Goal: Task Accomplishment & Management: Manage account settings

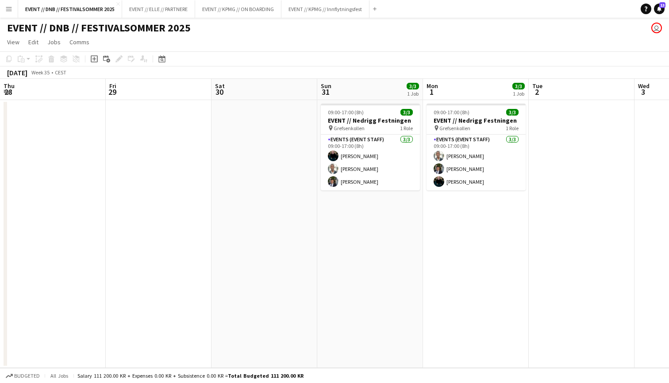
scroll to position [0, 231]
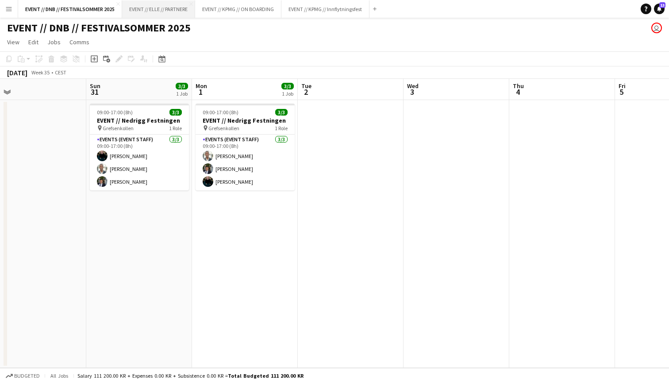
click at [138, 13] on button "EVENT // ELLE // PARTNERE Close" at bounding box center [158, 8] width 73 height 17
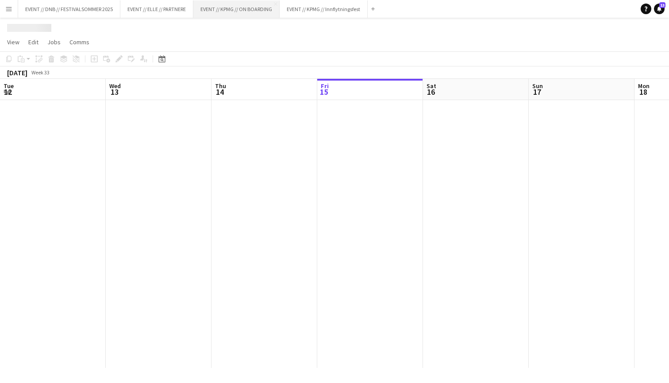
scroll to position [0, 211]
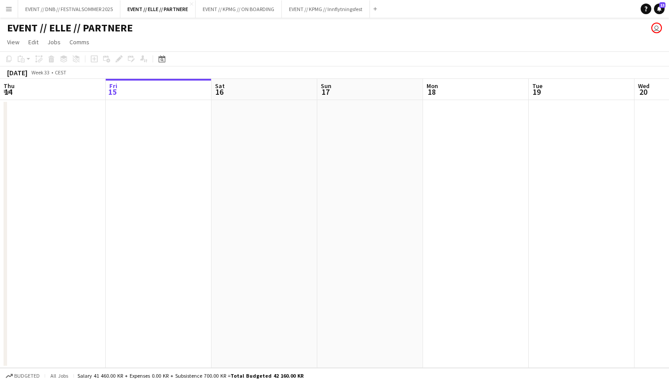
click at [257, 18] on div "EVENT // ELLE // PARTNERE user" at bounding box center [334, 26] width 669 height 17
click at [262, 8] on button "EVENT // KPMG // ON BOARDING Close" at bounding box center [238, 8] width 86 height 17
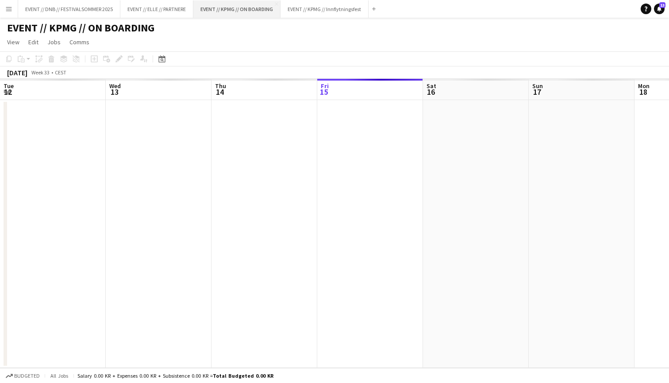
scroll to position [0, 211]
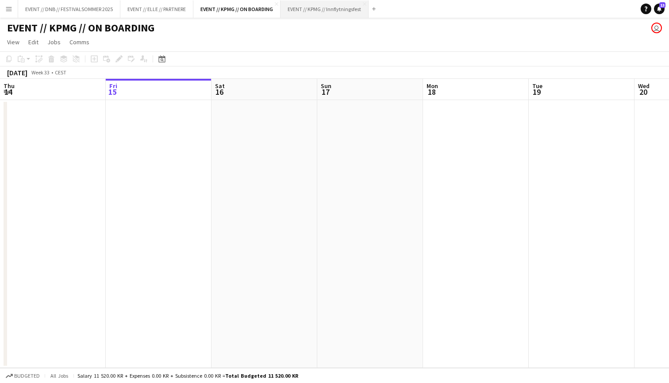
click at [325, 10] on button "EVENT // KPMG // Innflytningsfest Close" at bounding box center [324, 8] width 88 height 17
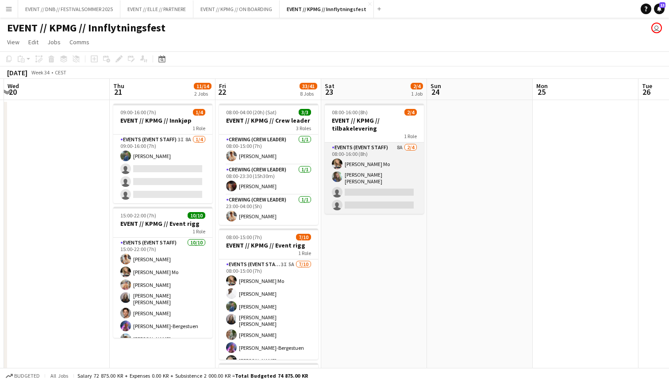
click at [388, 192] on app-card-role "Events (Event Staff) 8A [DATE] 08:00-16:00 (8h) [PERSON_NAME] Mo [PERSON_NAME] …" at bounding box center [374, 177] width 99 height 71
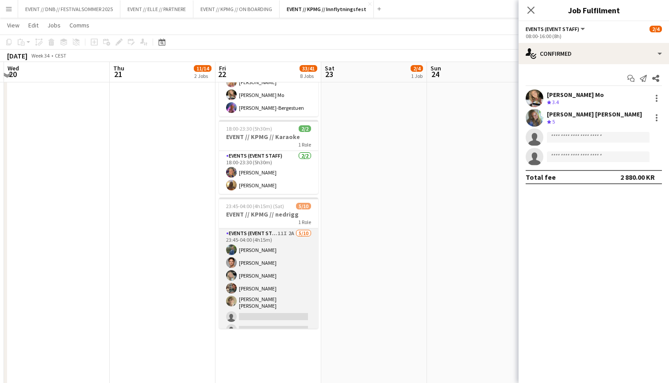
scroll to position [659, 0]
click at [296, 272] on app-card-role "Events (Event Staff) 11I 2A [DATE] 23:45-04:00 (4h15m) [PERSON_NAME] [PERSON_NA…" at bounding box center [268, 304] width 99 height 148
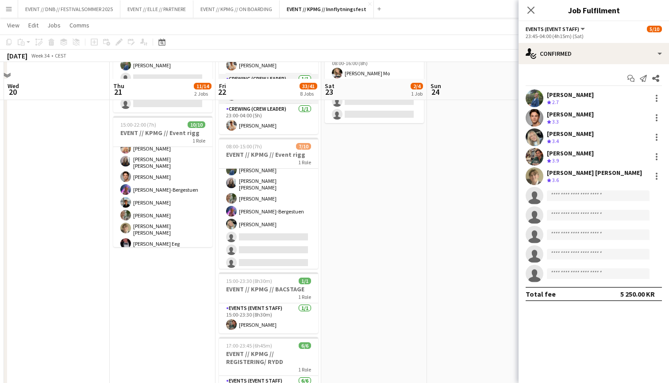
scroll to position [106, 0]
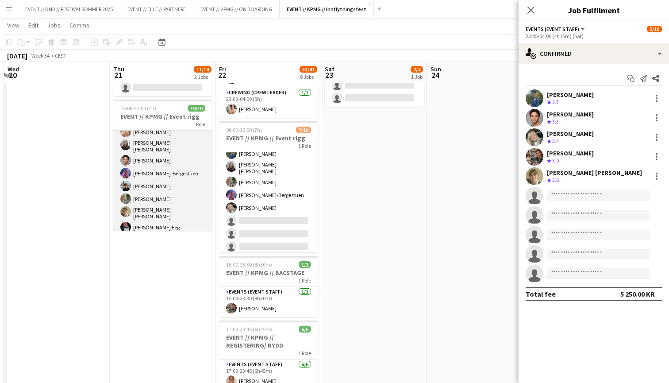
click at [184, 165] on app-card-role "Events (Event Staff) [DATE] 15:00-22:00 (7h) [PERSON_NAME] [PERSON_NAME] Mo [PE…" at bounding box center [162, 160] width 99 height 151
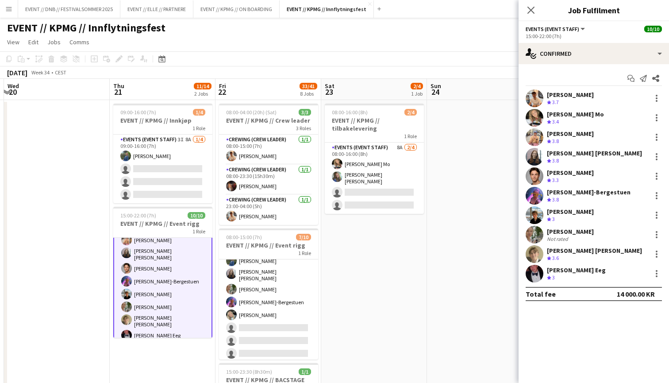
scroll to position [0, 0]
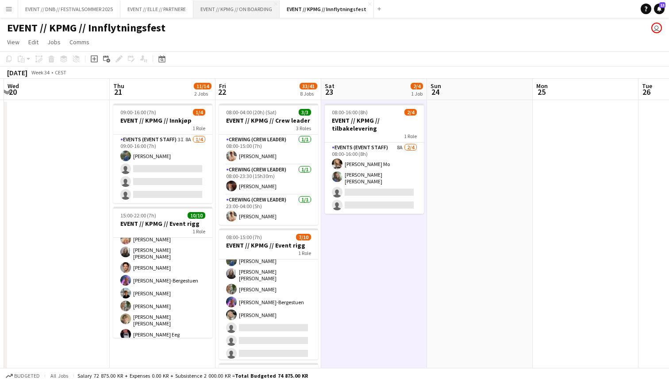
click at [248, 10] on button "EVENT // KPMG // ON BOARDING Close" at bounding box center [236, 8] width 86 height 17
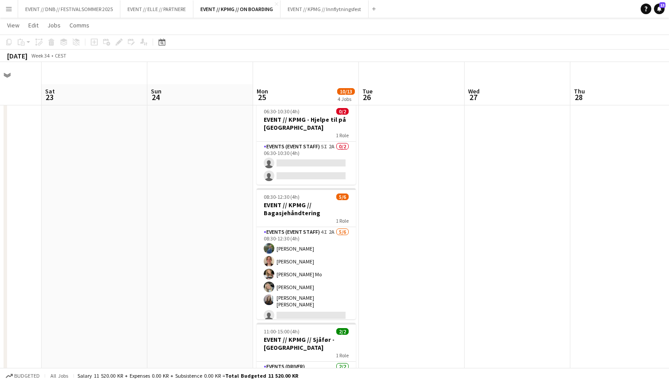
scroll to position [57, 0]
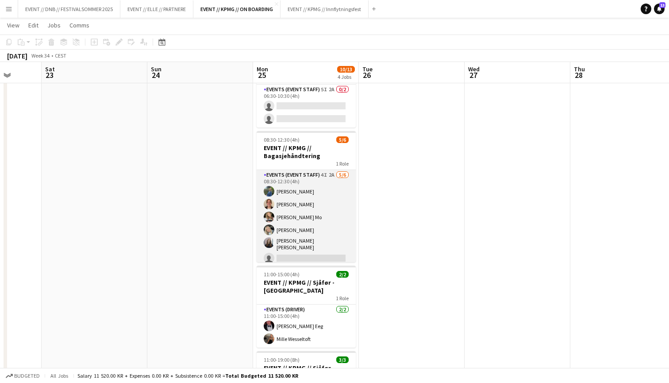
click at [328, 194] on app-card-role "Events (Event Staff) 4I 2A [DATE] 08:30-12:30 (4h) [PERSON_NAME] [PERSON_NAME] …" at bounding box center [306, 218] width 99 height 97
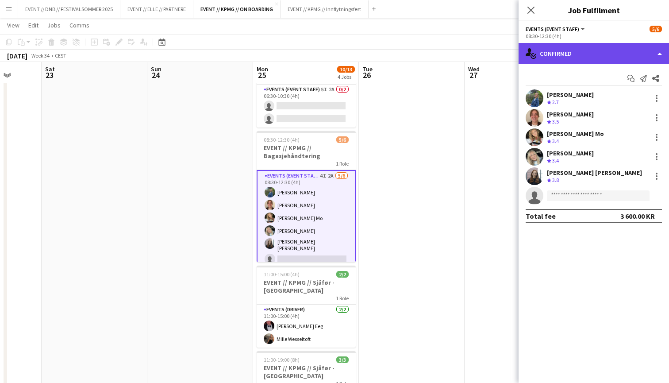
click at [616, 59] on div "single-neutral-actions-check-2 Confirmed" at bounding box center [593, 53] width 150 height 21
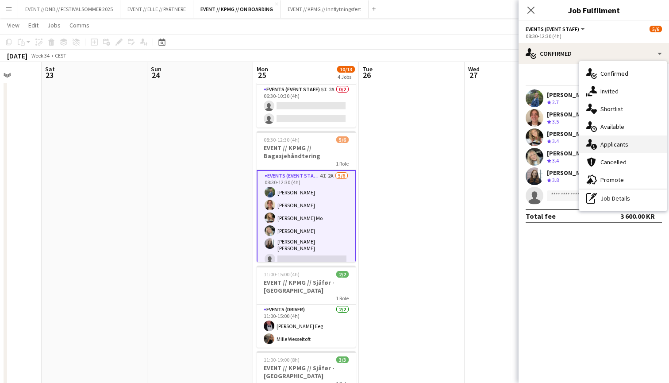
click at [620, 143] on div "single-neutral-actions-information Applicants" at bounding box center [623, 144] width 88 height 18
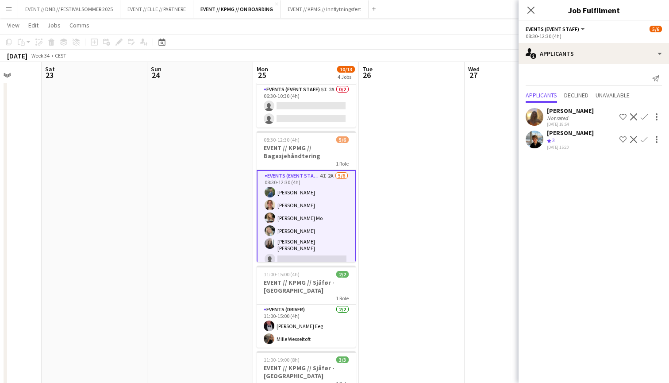
click at [562, 113] on div "[PERSON_NAME]" at bounding box center [570, 111] width 47 height 8
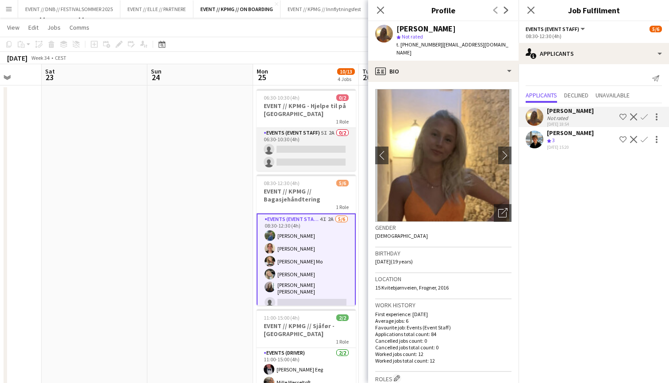
scroll to position [0, 275]
click at [285, 153] on app-card-role "Events (Event Staff) 5I 2A 0/2 06:30-10:30 (4h) single-neutral-actions single-n…" at bounding box center [306, 149] width 99 height 43
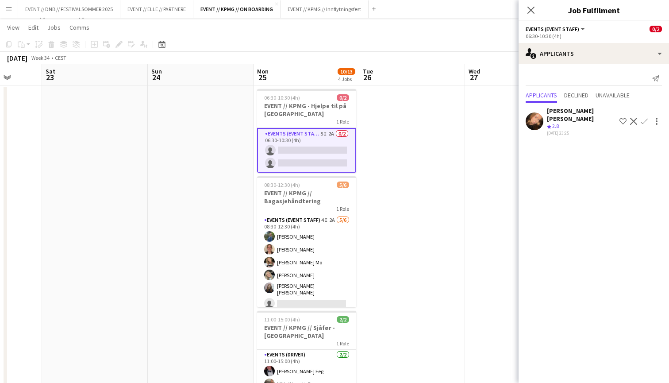
click at [544, 125] on div "[PERSON_NAME] [PERSON_NAME] Crew rating 2.8 [DATE] 23:25 Shortlist crew Decline…" at bounding box center [593, 121] width 150 height 29
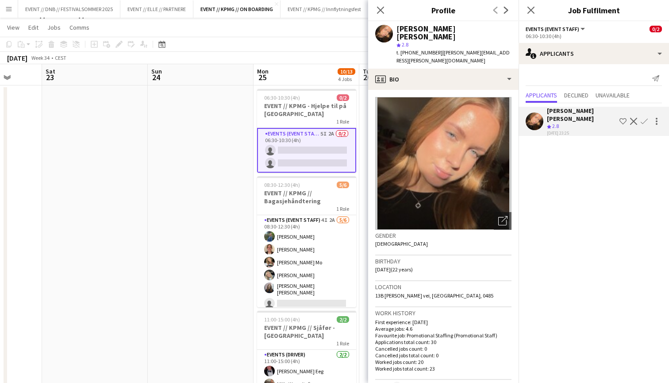
click at [243, 205] on app-date-cell at bounding box center [201, 296] width 106 height 423
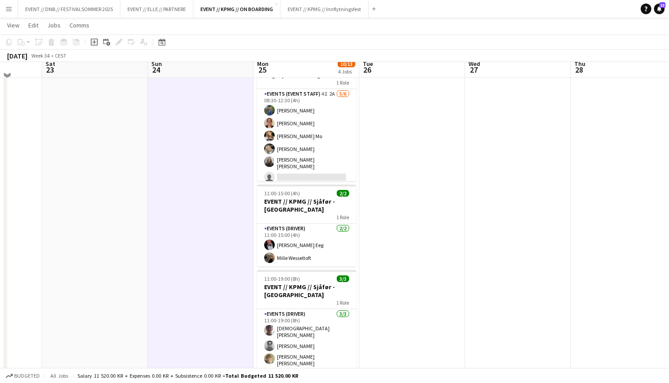
scroll to position [130, 0]
